Goal: Task Accomplishment & Management: Complete application form

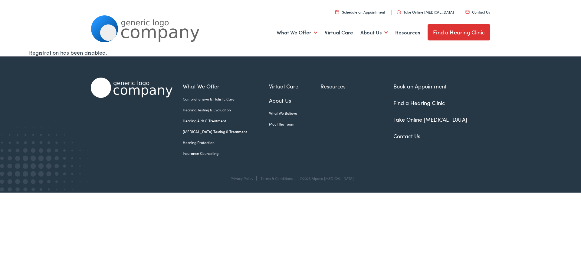
click at [198, 154] on link "Insurance Counseling" at bounding box center [226, 153] width 86 height 5
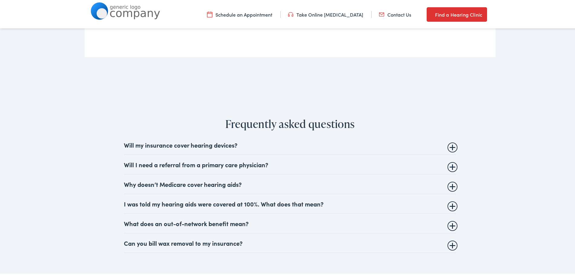
scroll to position [665, 0]
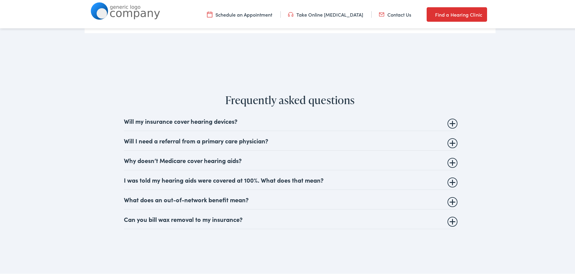
click at [449, 122] on summary "Will my insurance cover hearing devices?" at bounding box center [290, 119] width 333 height 7
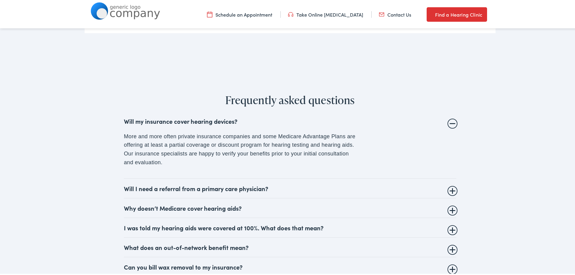
click at [449, 122] on summary "Will my insurance cover hearing devices?" at bounding box center [290, 119] width 333 height 7
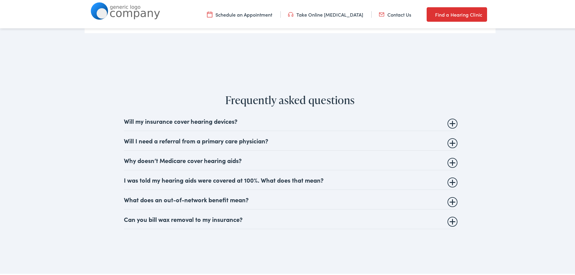
click at [449, 142] on summary "Will I need a referral from a primary care physician?" at bounding box center [290, 139] width 333 height 7
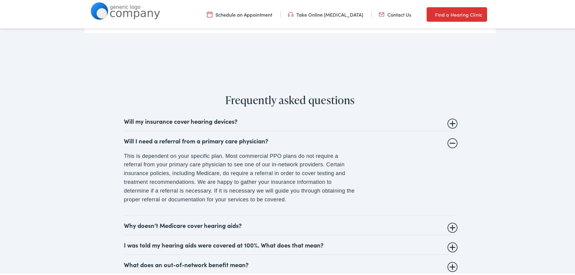
click at [449, 142] on summary "Will I need a referral from a primary care physician?" at bounding box center [290, 139] width 333 height 7
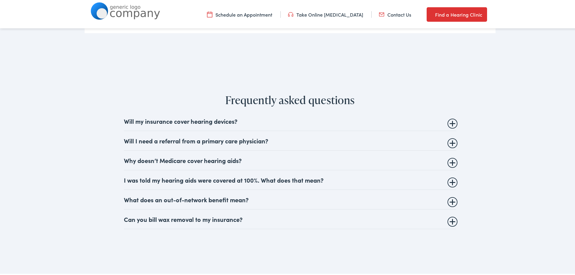
click at [450, 162] on summary "Why doesn’t Medicare cover hearing aids?" at bounding box center [290, 159] width 333 height 7
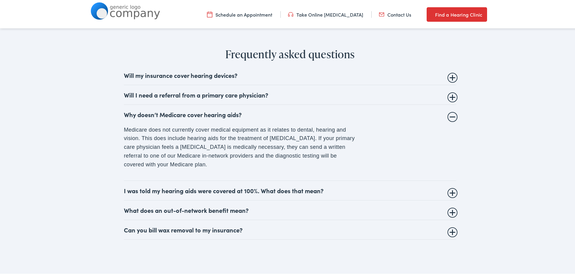
scroll to position [726, 0]
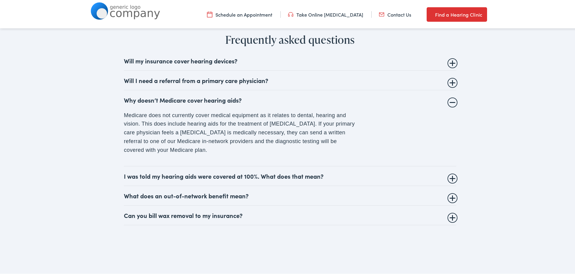
click at [450, 179] on summary "I was told my hearing aids were covered at 100%. What does that mean?" at bounding box center [290, 174] width 333 height 7
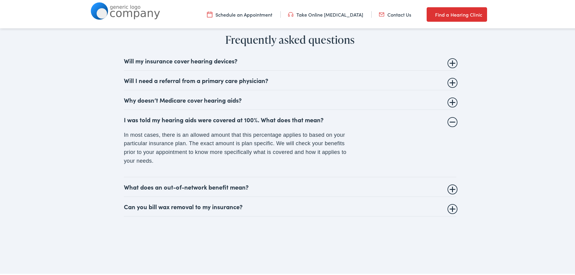
click at [449, 185] on summary "What does an out-of-network benefit mean?" at bounding box center [290, 185] width 333 height 7
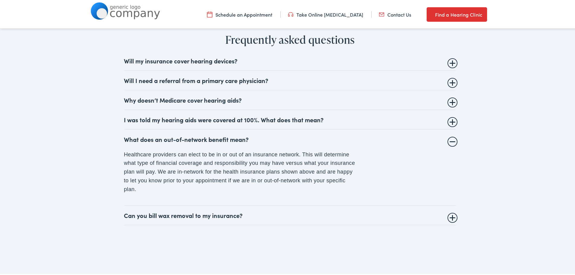
click at [390, 15] on link "Contact Us" at bounding box center [395, 13] width 32 height 7
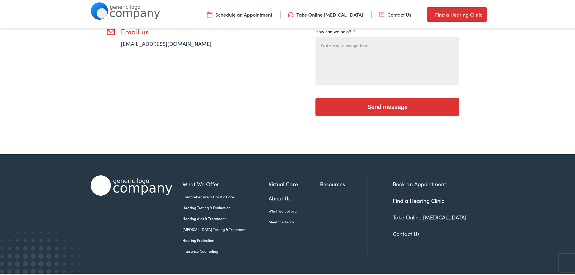
scroll to position [227, 0]
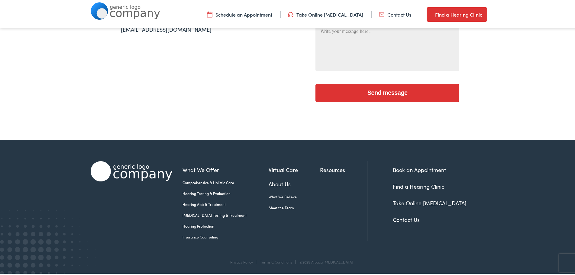
click at [409, 221] on link "Contact Us" at bounding box center [406, 219] width 27 height 8
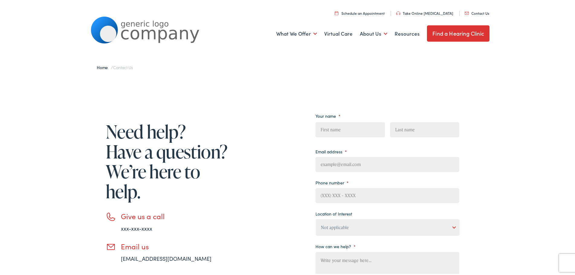
click at [344, 130] on input "First" at bounding box center [350, 128] width 69 height 15
type input "Elizabeth"
type input "James"
type input "elizabeth.james2@aetna.com"
type input "(959) 230-8908"
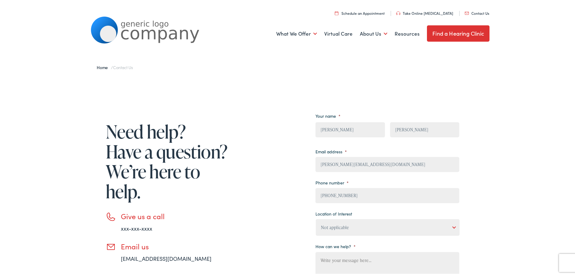
scroll to position [60, 0]
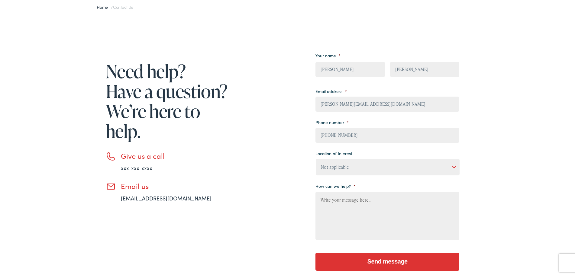
click at [458, 165] on div "Need help? Have a question? We’re here to help. Give us a call xxx-xxx-xxxx Ema…" at bounding box center [290, 161] width 399 height 233
click at [453, 165] on select "Not applicable Estes Audiology, Seguin Estes Audiology, San Antonio Estes Audio…" at bounding box center [388, 166] width 144 height 17
click at [406, 164] on select "Not applicable Estes Audiology, Seguin Estes Audiology, San Antonio Estes Audio…" at bounding box center [388, 166] width 144 height 17
click at [409, 208] on ul "Your name * Elizabeth First James Last Email address * elizabeth.james2@aetna.c…" at bounding box center [388, 145] width 144 height 191
click at [452, 168] on select "Not applicable Estes Audiology, Seguin Estes Audiology, San Antonio Estes Audio…" at bounding box center [388, 166] width 144 height 17
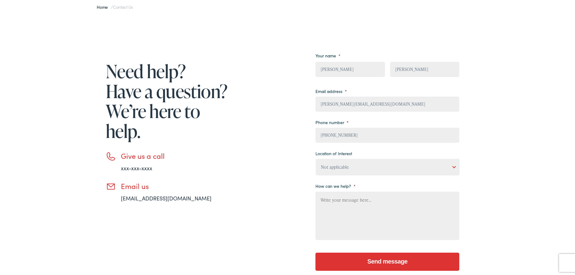
click at [316, 158] on select "Not applicable Estes Audiology, Seguin Estes Audiology, San Antonio Estes Audio…" at bounding box center [388, 166] width 144 height 17
drag, startPoint x: 381, startPoint y: 168, endPoint x: 406, endPoint y: 158, distance: 26.8
click at [383, 167] on select "Not applicable Estes Audiology, Seguin Estes Audiology, San Antonio Estes Audio…" at bounding box center [388, 166] width 144 height 17
select select "Not applicable"
click at [316, 158] on select "Not applicable Estes Audiology, Seguin Estes Audiology, San Antonio Estes Audio…" at bounding box center [388, 166] width 144 height 17
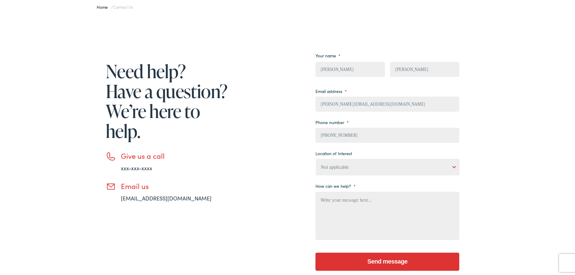
click at [375, 203] on textarea "How can we help? *" at bounding box center [388, 215] width 144 height 48
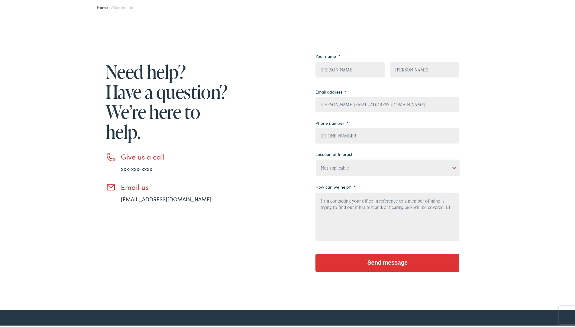
click at [445, 218] on textarea "I am contacting your office in reference to a member of mine is trying to find …" at bounding box center [388, 215] width 144 height 48
click at [452, 206] on textarea "I am contacting your office in reference to a member of mine is trying to find …" at bounding box center [388, 215] width 144 height 48
type textarea "I am contacting your office in reference to a member of mine is trying to find …"
click at [402, 261] on input "Send message" at bounding box center [388, 261] width 144 height 18
click at [377, 262] on input "Send message" at bounding box center [388, 261] width 144 height 18
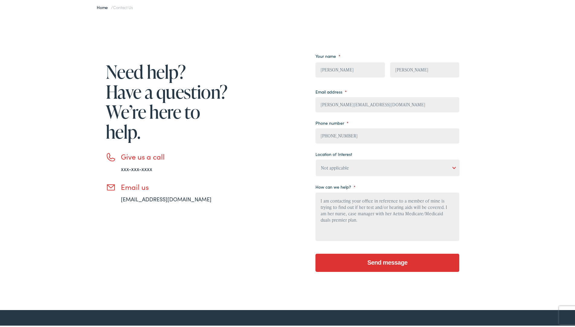
click at [265, 167] on div "Need help? Have a question? We’re here to help. Give us a call xxx-xxx-xxxx Ema…" at bounding box center [275, 161] width 369 height 233
click at [262, 24] on div "Need help? Have a question? We’re here to help. Give us a call xxx-xxx-xxxx Ema…" at bounding box center [290, 161] width 581 height 293
click at [521, 43] on div "Need help? Have a question? We’re here to help. Give us a call xxx-xxx-xxxx Ema…" at bounding box center [290, 161] width 581 height 293
click at [422, 266] on input "Send message" at bounding box center [388, 261] width 144 height 18
click at [445, 160] on select "Not applicable Estes Audiology, Seguin Estes Audiology, San Antonio Estes Audio…" at bounding box center [388, 166] width 144 height 17
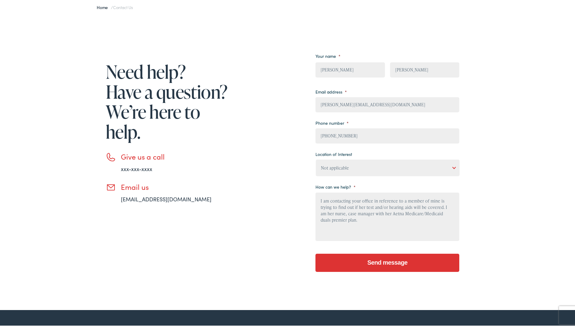
click at [385, 159] on select "Not applicable Estes Audiology, Seguin Estes Audiology, San Antonio Estes Audio…" at bounding box center [388, 166] width 144 height 17
click at [498, 240] on div "Need help? Have a question? We’re here to help. Give us a call xxx-xxx-xxxx Ema…" at bounding box center [290, 161] width 581 height 293
drag, startPoint x: 391, startPoint y: 271, endPoint x: 392, endPoint y: 267, distance: 4.0
click at [390, 271] on div "Send message" at bounding box center [388, 260] width 144 height 26
click at [396, 259] on input "Send message" at bounding box center [388, 261] width 144 height 18
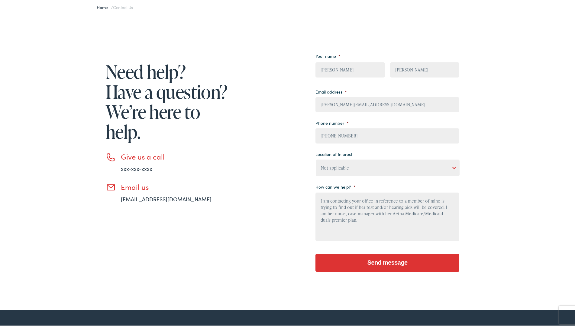
drag, startPoint x: 351, startPoint y: 218, endPoint x: 310, endPoint y: 187, distance: 52.2
click at [310, 187] on div "Need help? Have a question? We’re here to help. Give us a call xxx-xxx-xxxx Ema…" at bounding box center [275, 161] width 369 height 233
click at [500, 133] on div "Need help? Have a question? We’re here to help. Give us a call xxx-xxx-xxxx Ema…" at bounding box center [290, 161] width 581 height 293
click at [555, 240] on div "Need help? Have a question? We’re here to help. Give us a call xxx-xxx-xxxx Ema…" at bounding box center [290, 161] width 581 height 293
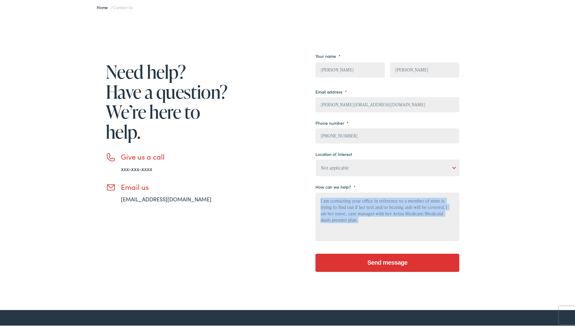
click at [553, 240] on div "Need help? Have a question? We’re here to help. Give us a call xxx-xxx-xxxx Ema…" at bounding box center [290, 161] width 581 height 293
click at [553, 239] on div "Need help? Have a question? We’re here to help. Give us a call xxx-xxx-xxxx Ema…" at bounding box center [290, 161] width 581 height 293
drag, startPoint x: 552, startPoint y: 239, endPoint x: 547, endPoint y: 236, distance: 5.6
click at [552, 239] on div "Need help? Have a question? We’re here to help. Give us a call xxx-xxx-xxxx Ema…" at bounding box center [290, 161] width 581 height 293
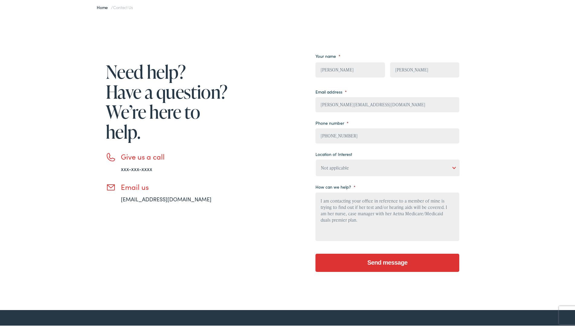
click at [220, 138] on h1 "Need help? Have a question? We’re here to help." at bounding box center [168, 100] width 124 height 80
drag, startPoint x: 72, startPoint y: 26, endPoint x: 61, endPoint y: 28, distance: 10.4
click at [68, 26] on div "Need help? Have a question? We’re here to help. Give us a call xxx-xxx-xxxx Ema…" at bounding box center [290, 161] width 581 height 293
drag, startPoint x: 113, startPoint y: 79, endPoint x: 99, endPoint y: 76, distance: 14.7
click at [110, 78] on h1 "Need help? Have a question? We’re here to help." at bounding box center [168, 100] width 124 height 80
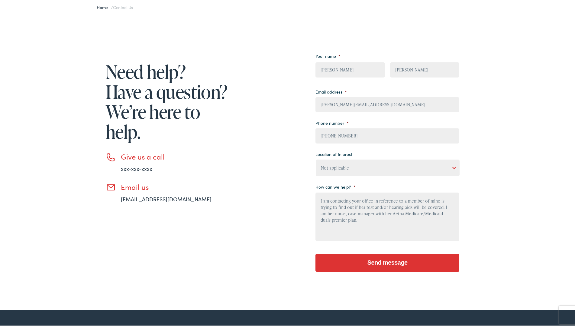
click at [99, 6] on link "Home" at bounding box center [104, 6] width 14 height 6
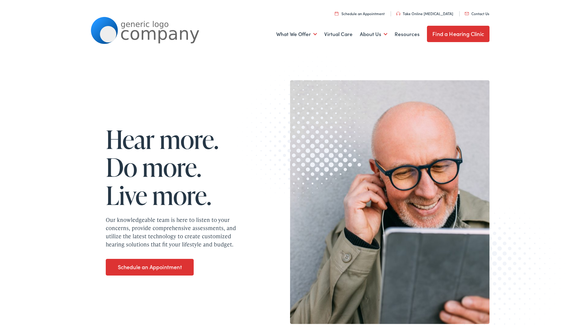
click at [553, 34] on div "Menu Close Schedule an Appointment Take Online [MEDICAL_DATA] Contact Us Find a…" at bounding box center [290, 24] width 581 height 48
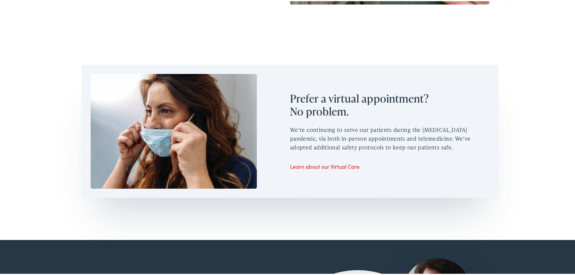
scroll to position [363, 0]
